Goal: Task Accomplishment & Management: Manage account settings

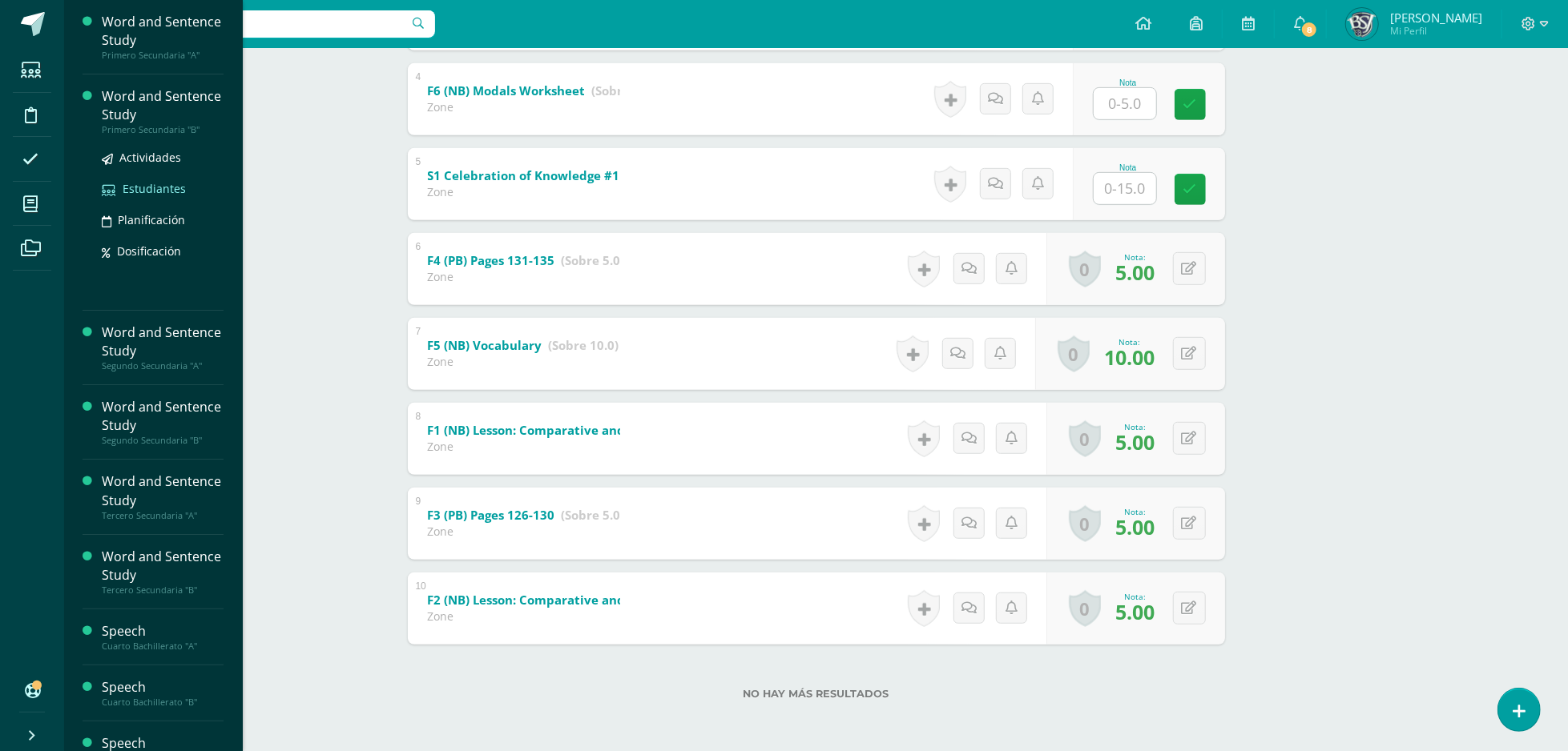
click at [137, 193] on span "Estudiantes" at bounding box center [154, 189] width 64 height 15
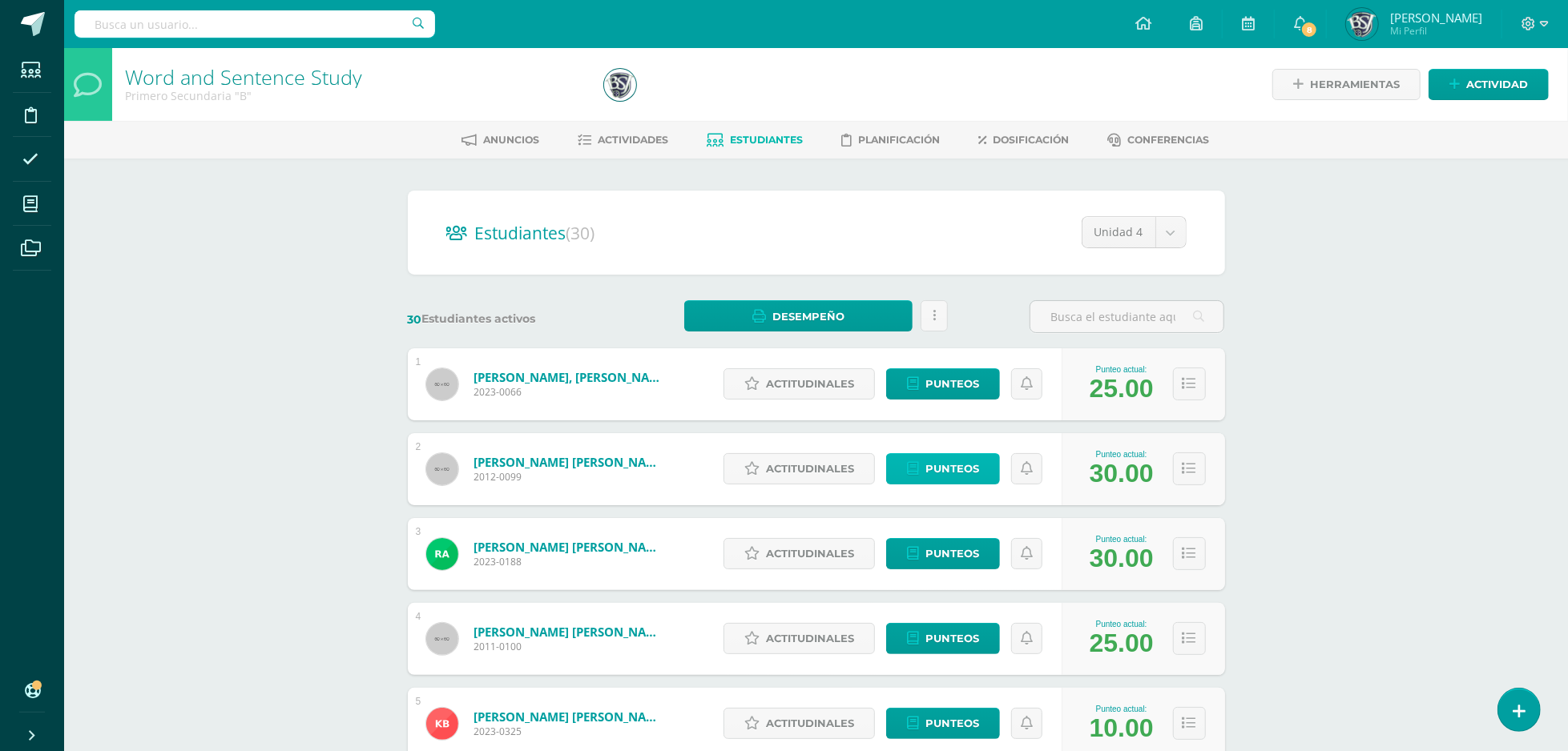
click at [940, 454] on link "Punteos" at bounding box center [943, 469] width 113 height 31
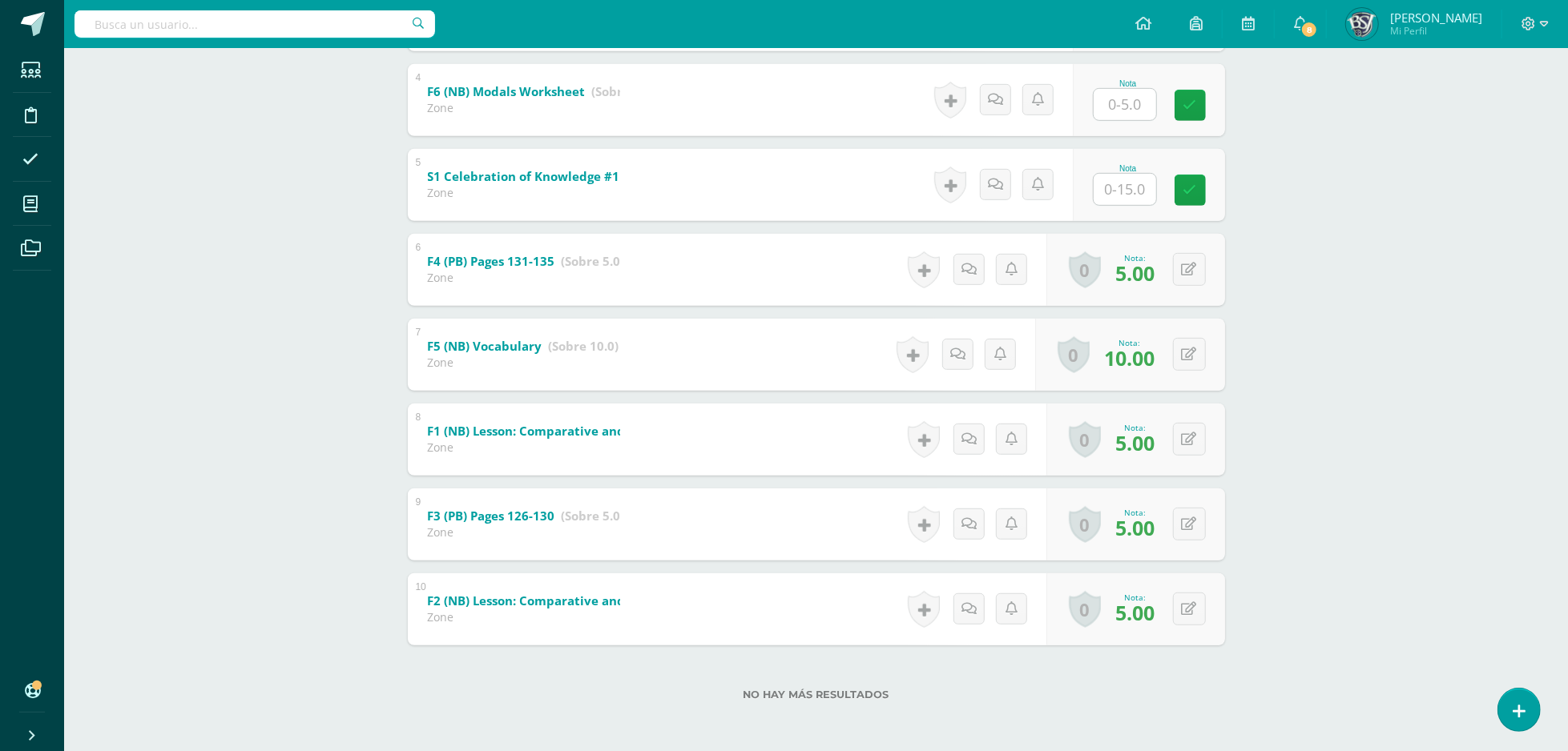
scroll to position [591, 0]
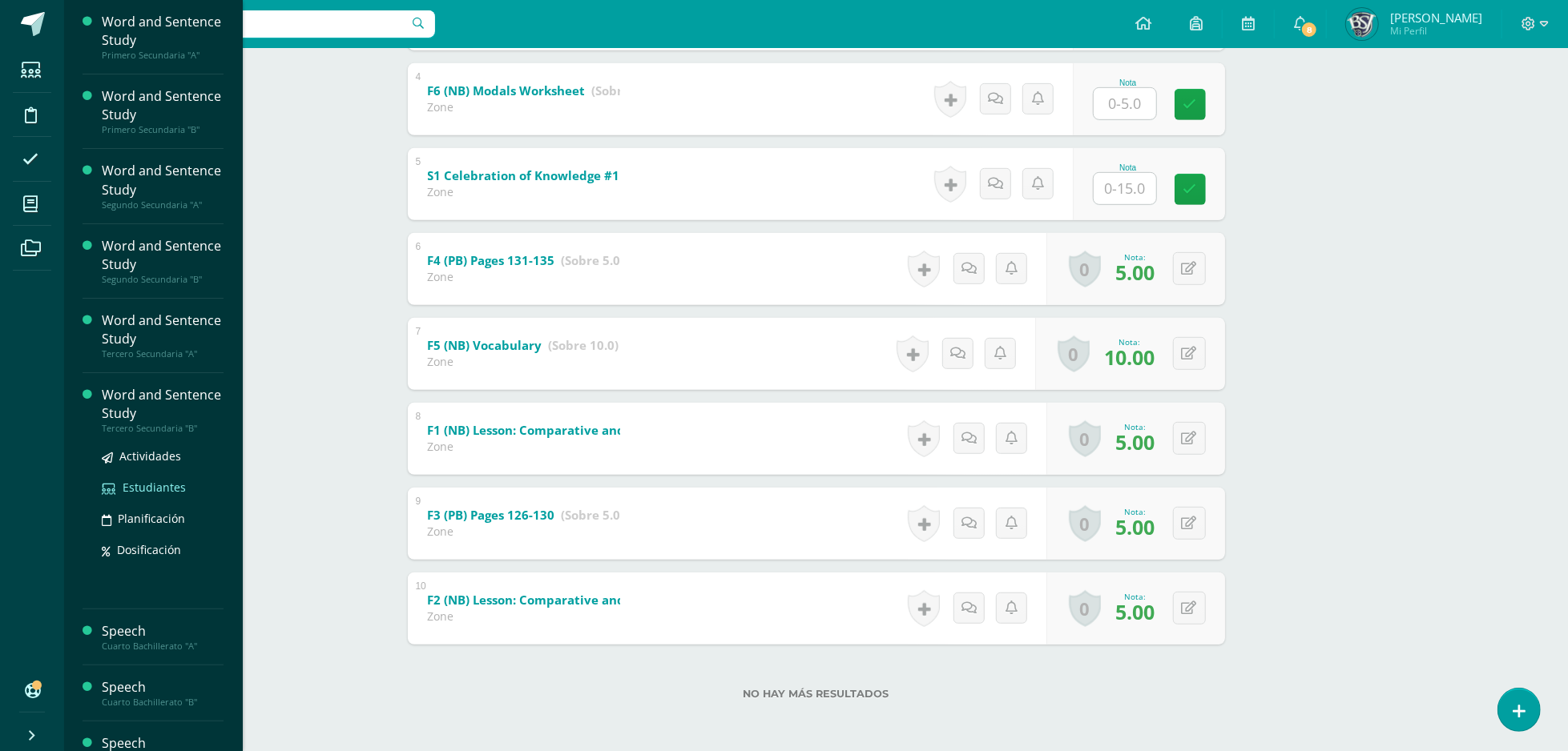
click at [164, 484] on span "Estudiantes" at bounding box center [154, 487] width 64 height 15
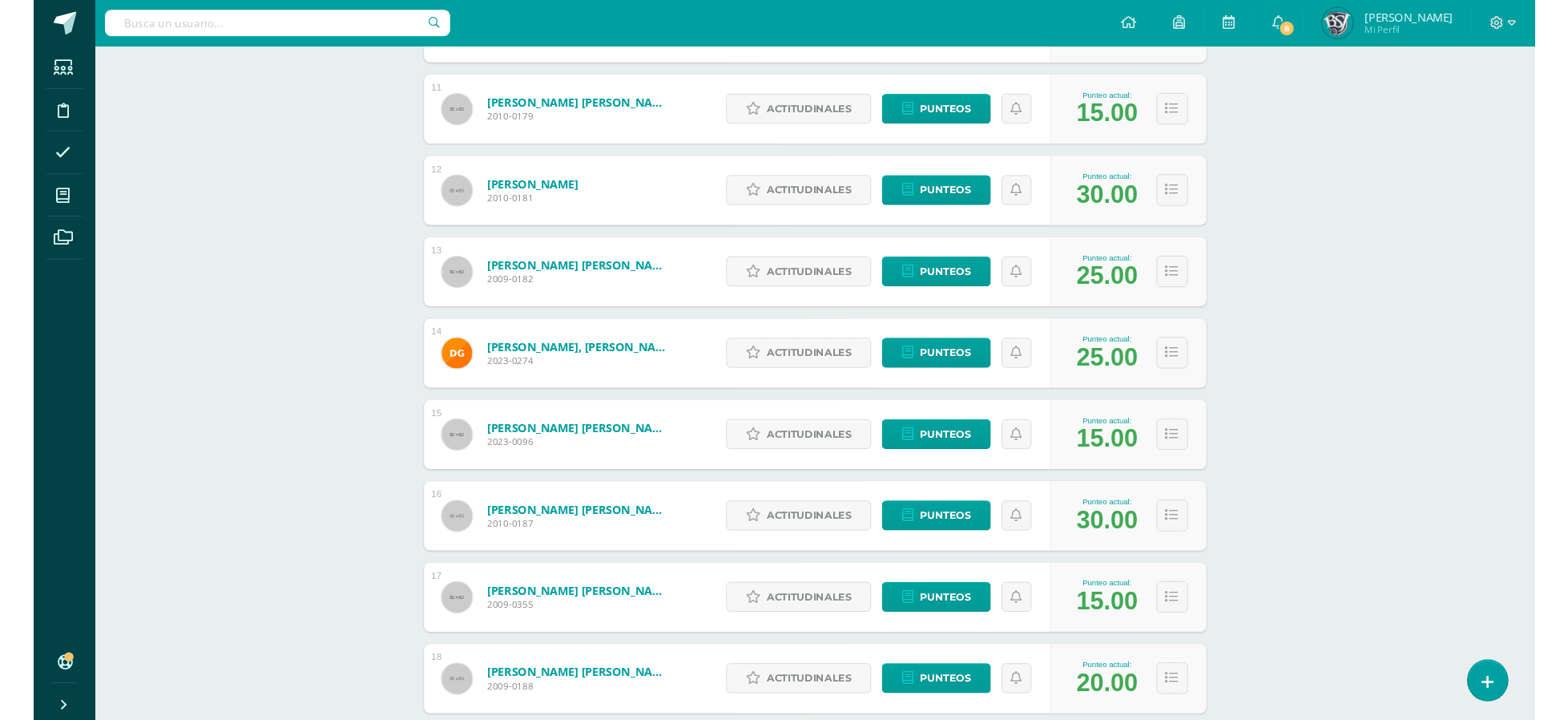
scroll to position [1117, 0]
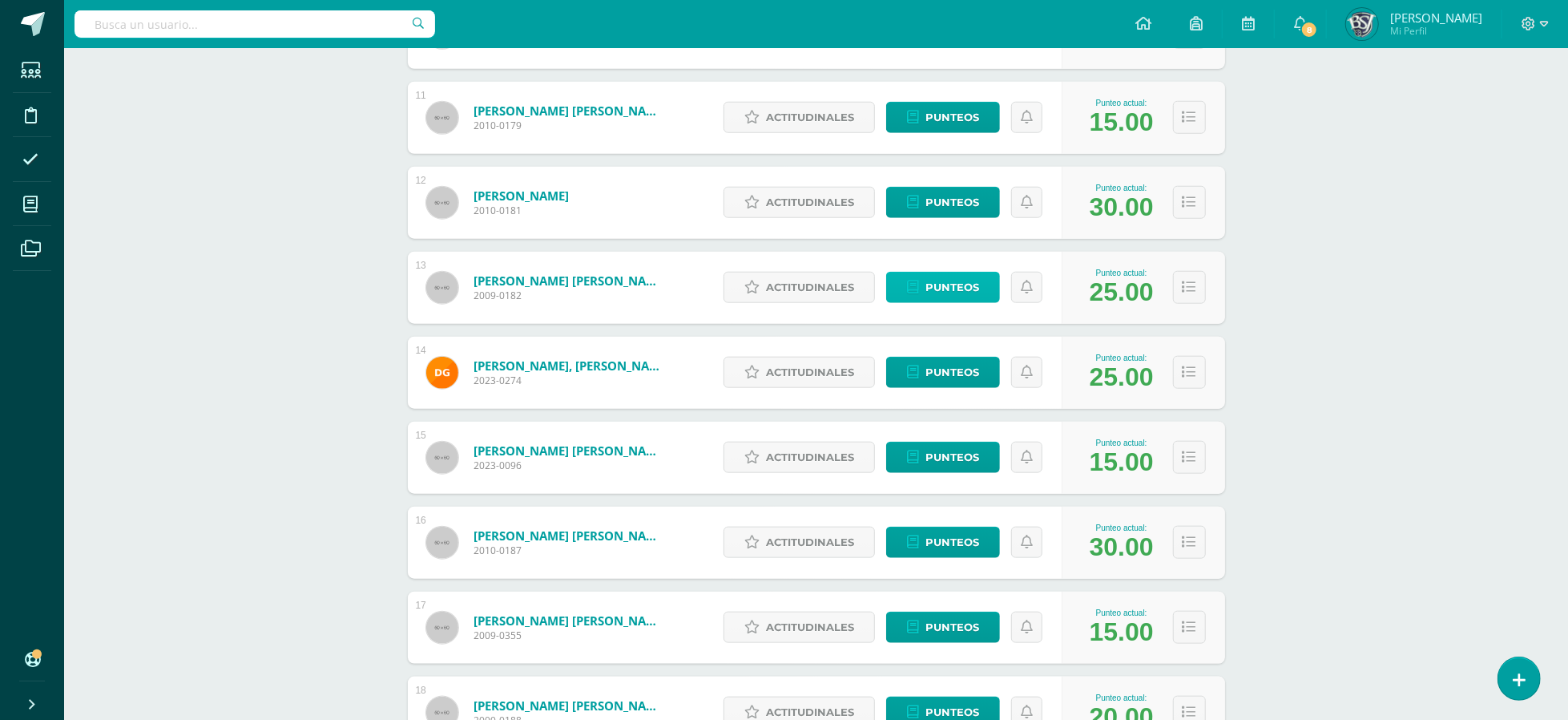
click at [950, 283] on span "Punteos" at bounding box center [952, 287] width 54 height 30
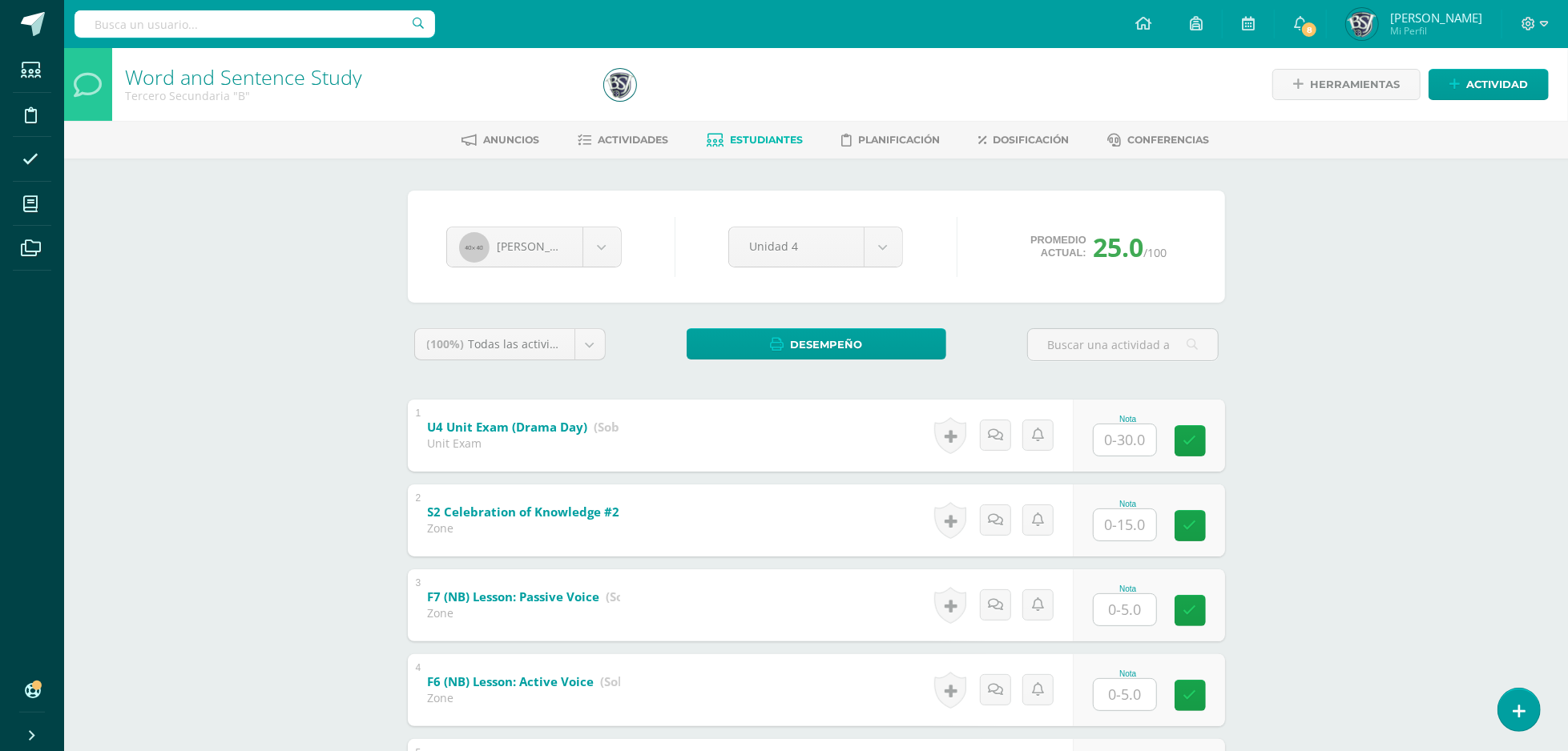
scroll to position [584, 0]
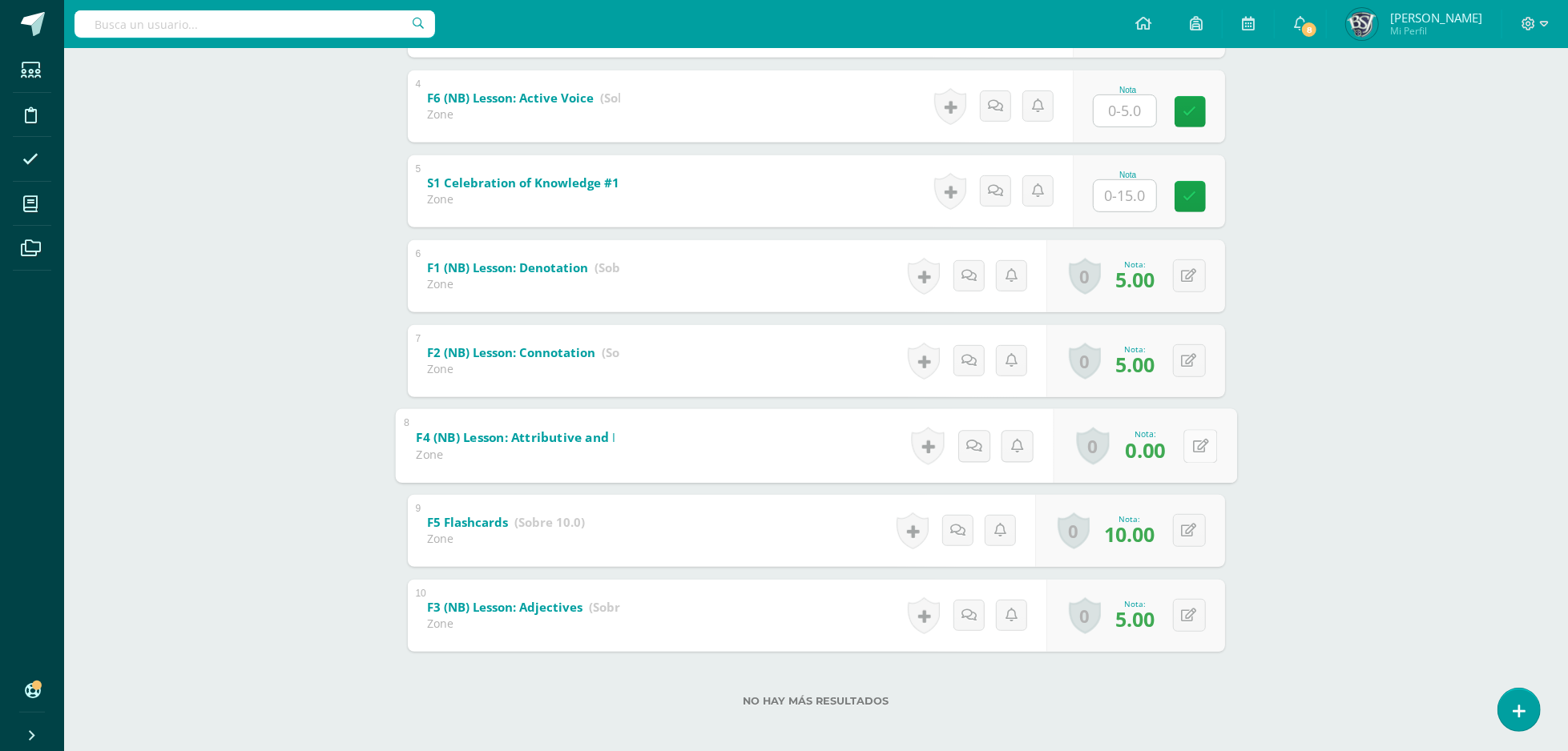
click at [1193, 446] on icon at bounding box center [1200, 445] width 16 height 14
type input "5"
